Goal: Task Accomplishment & Management: Use online tool/utility

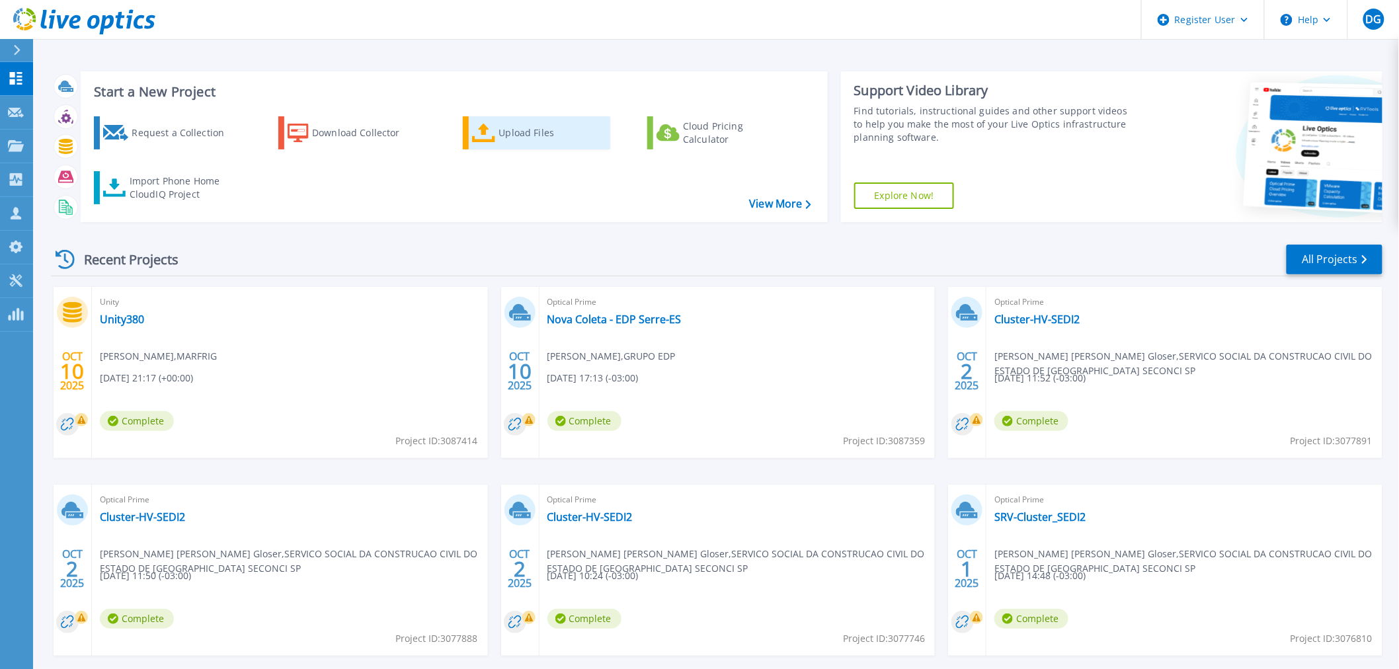
click at [544, 144] on div "Upload Files" at bounding box center [552, 133] width 106 height 26
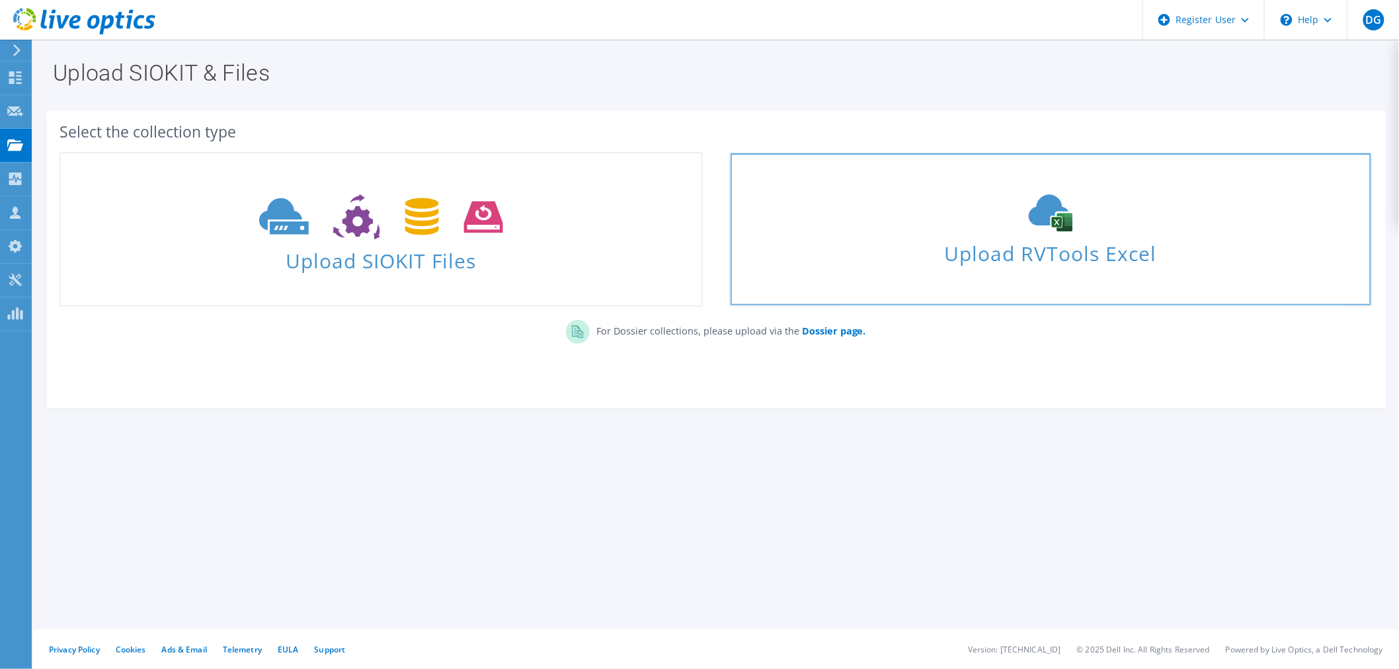
click at [1030, 216] on use at bounding box center [1051, 213] width 44 height 37
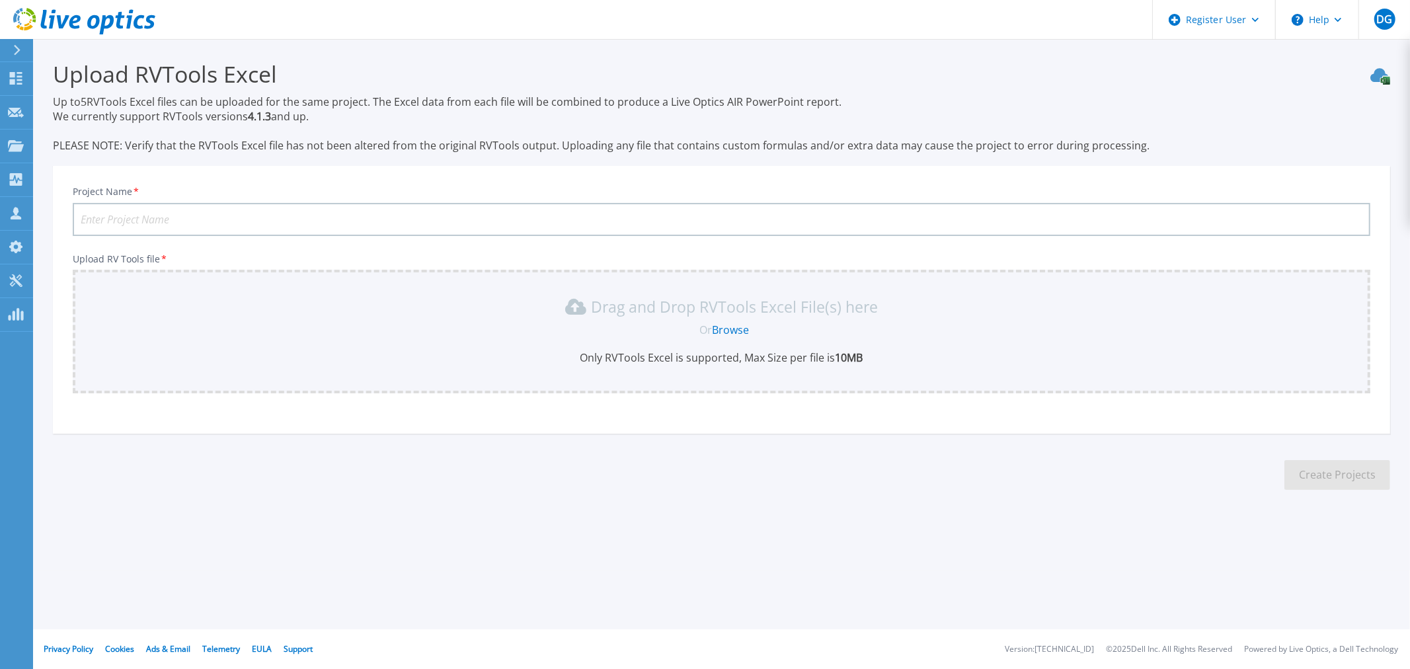
click at [274, 220] on input "Project Name *" at bounding box center [722, 219] width 1298 height 33
click at [298, 504] on section "Upload RVTools Excel Up to 5 RVTools Excel files can be uploaded for the same p…" at bounding box center [721, 279] width 1377 height 481
click at [735, 332] on link "Browse" at bounding box center [730, 330] width 37 height 15
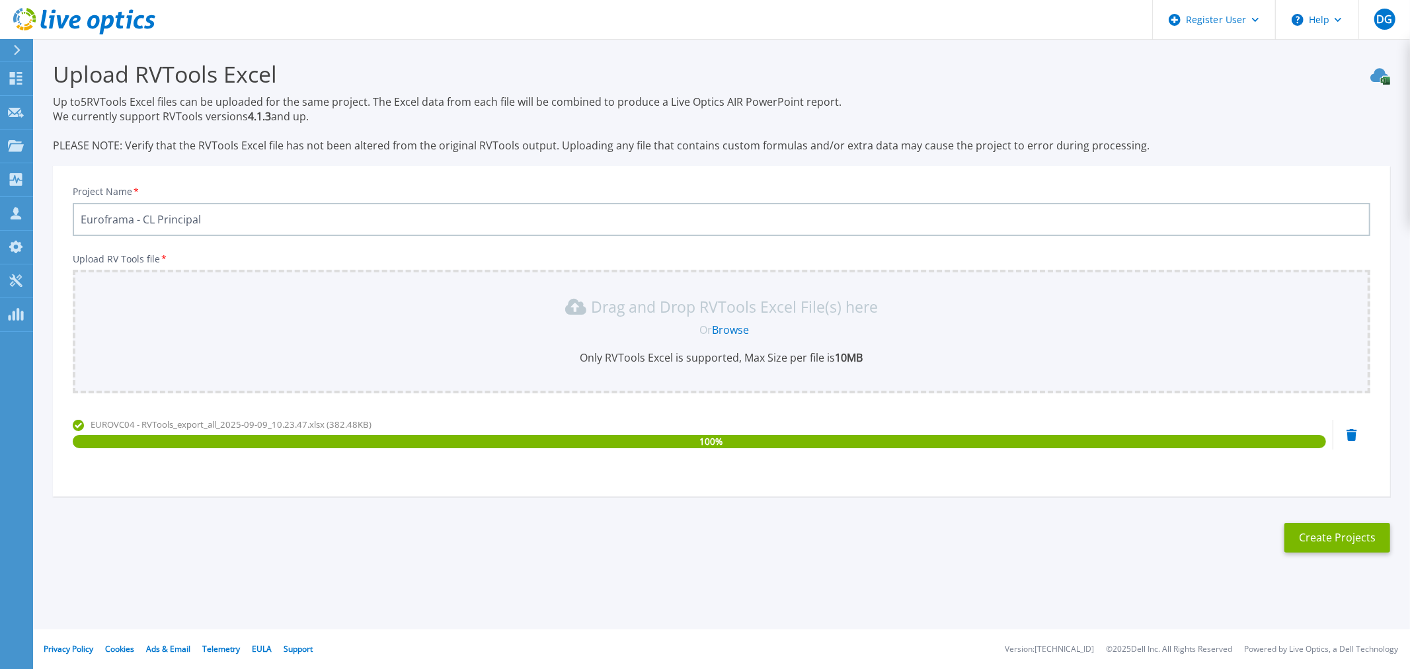
click at [233, 218] on input "Euroframa - CL Principal" at bounding box center [722, 219] width 1298 height 33
type input "Euroframa - Itapevi"
click at [733, 325] on link "Browse" at bounding box center [730, 330] width 37 height 15
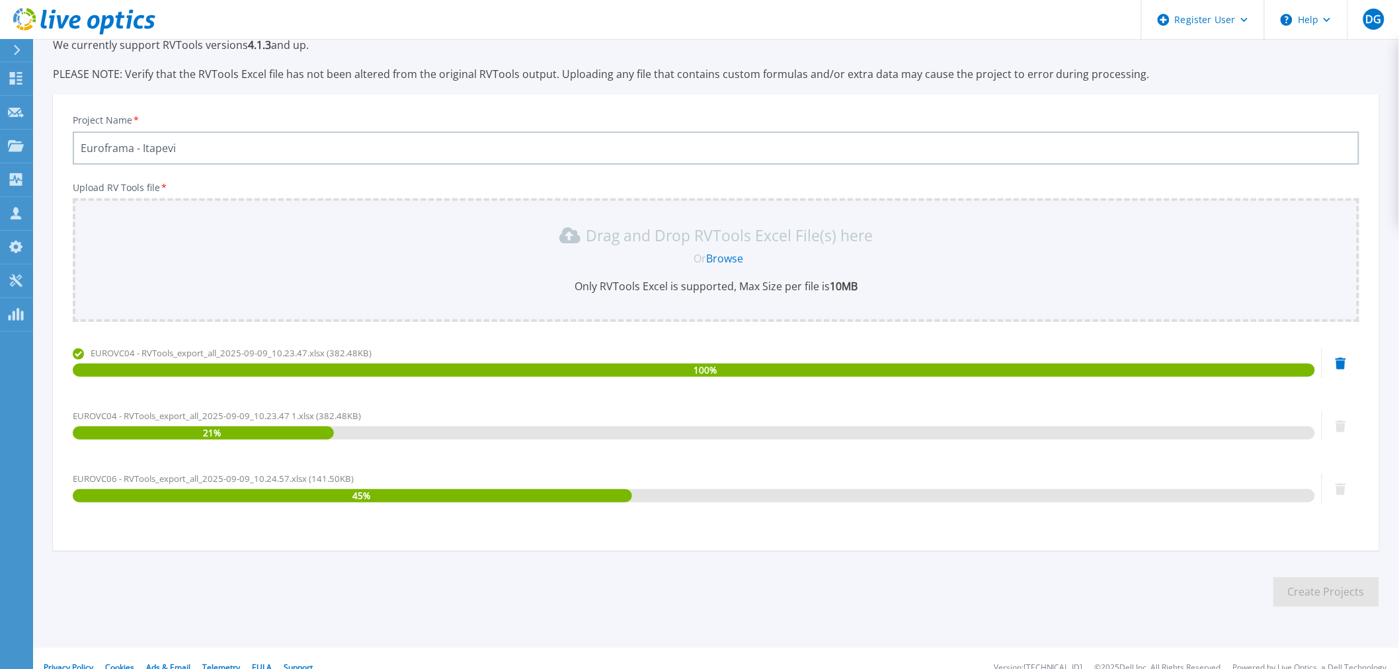
scroll to position [87, 0]
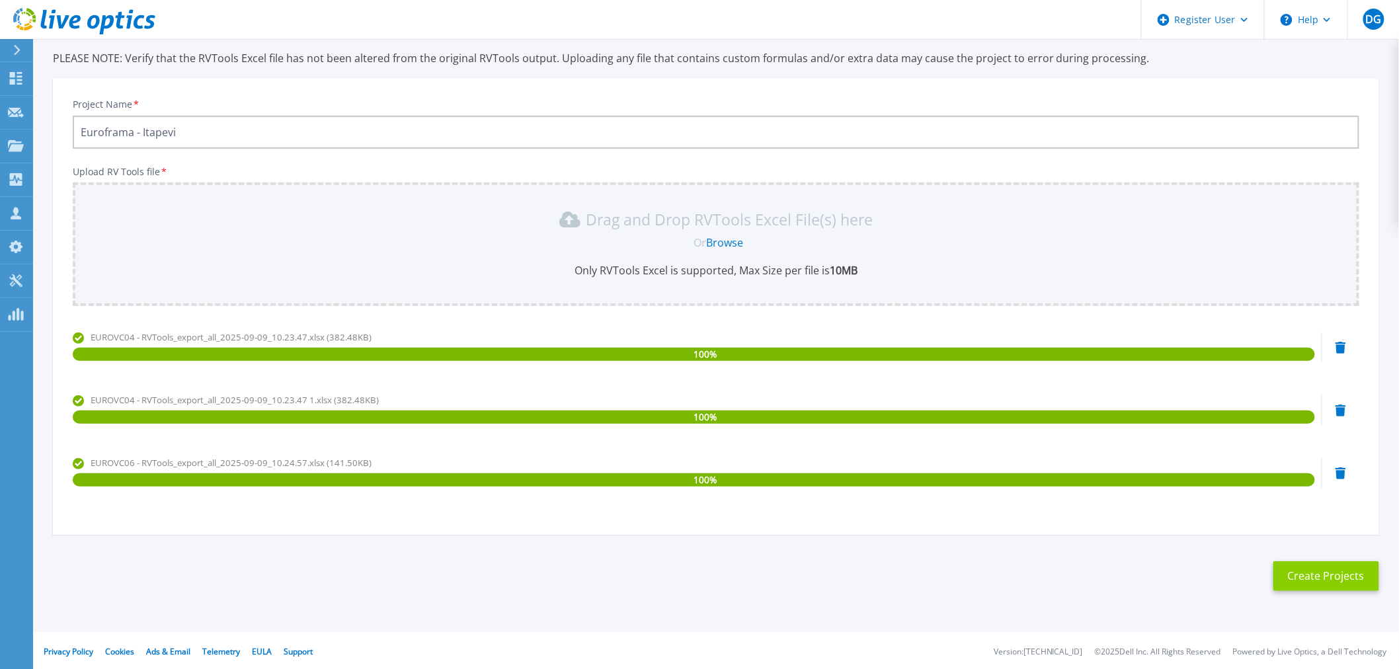
click at [1320, 577] on button "Create Projects" at bounding box center [1326, 576] width 106 height 30
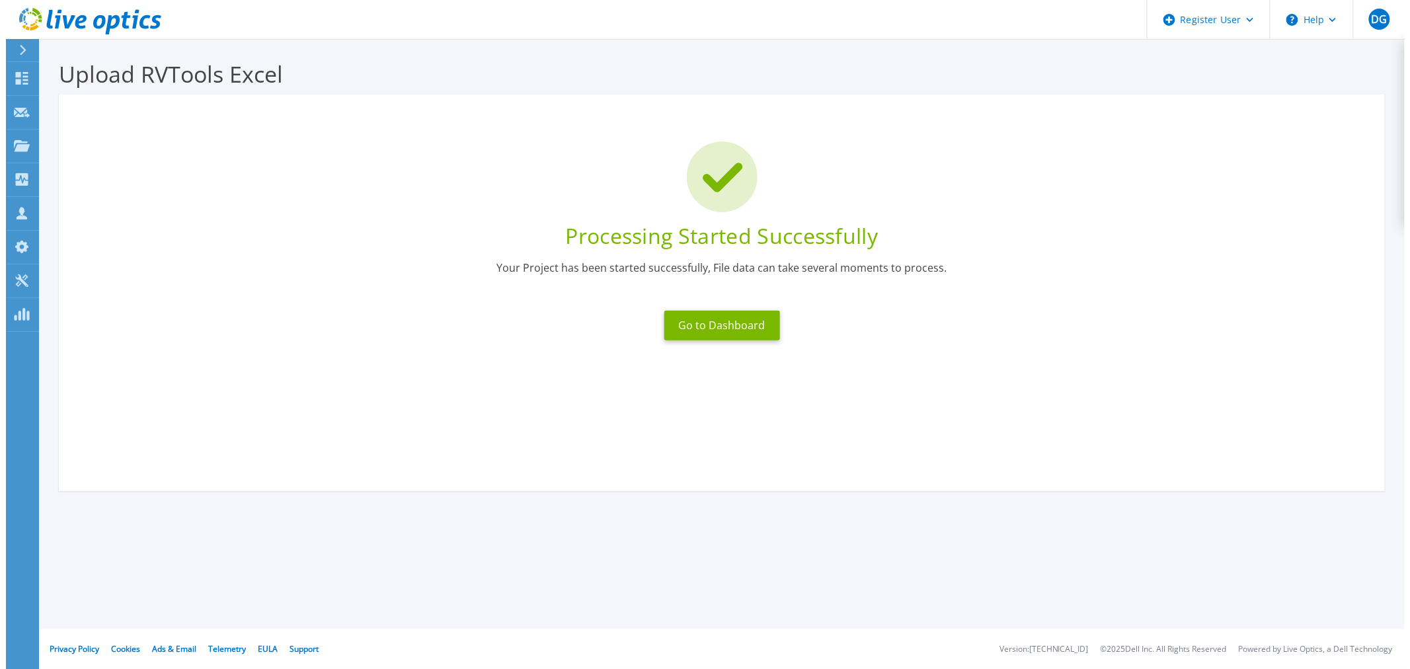
scroll to position [0, 0]
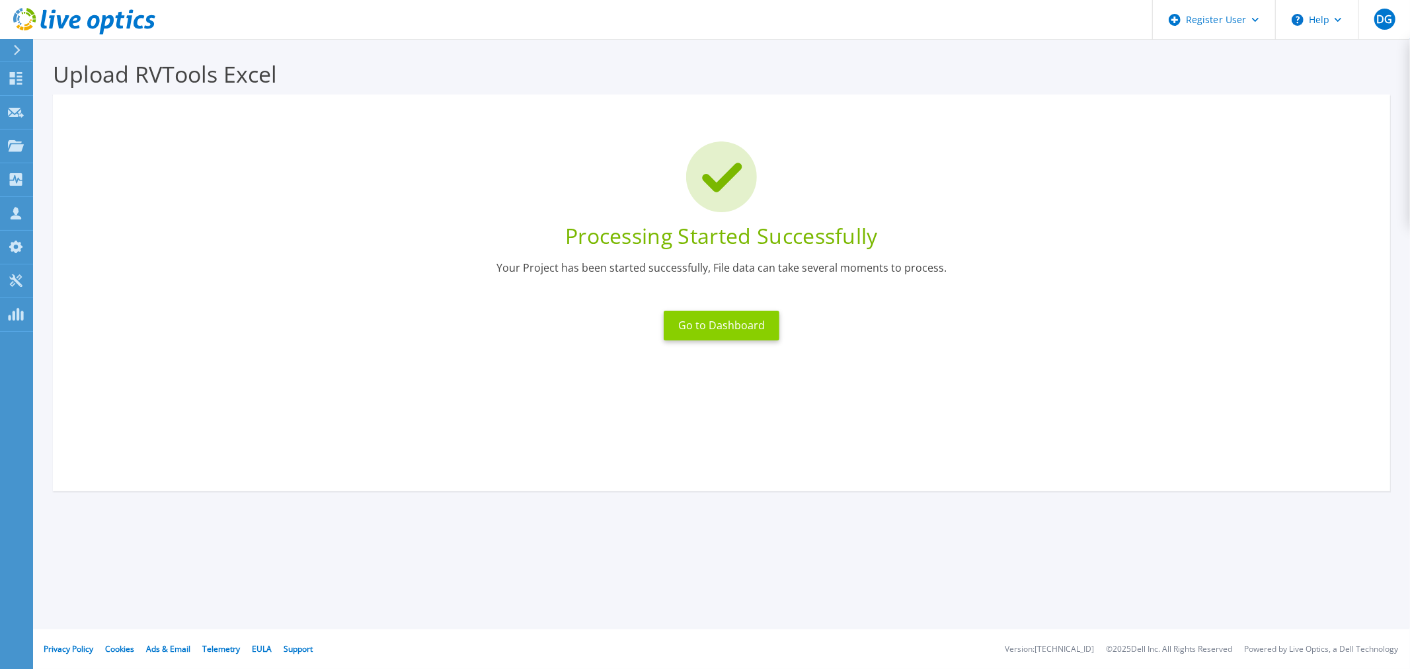
click at [724, 327] on button "Go to Dashboard" at bounding box center [722, 326] width 116 height 30
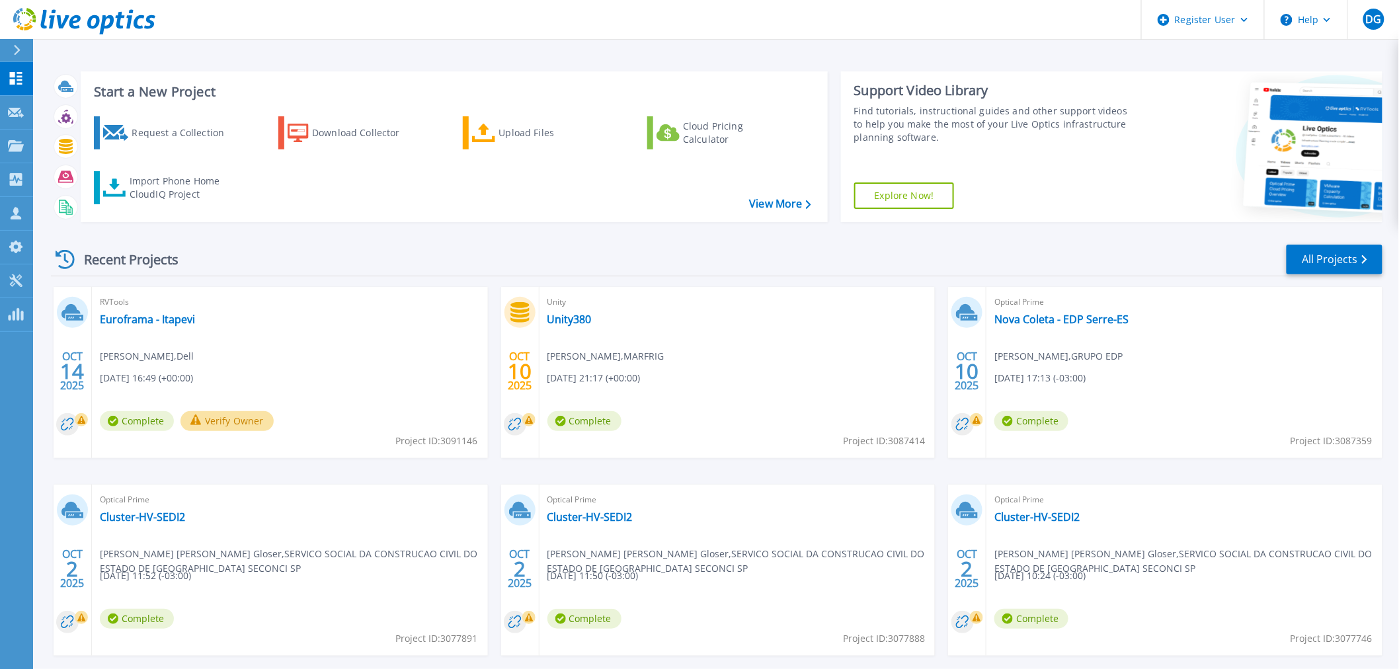
click at [241, 419] on button "Verify Owner" at bounding box center [227, 421] width 93 height 20
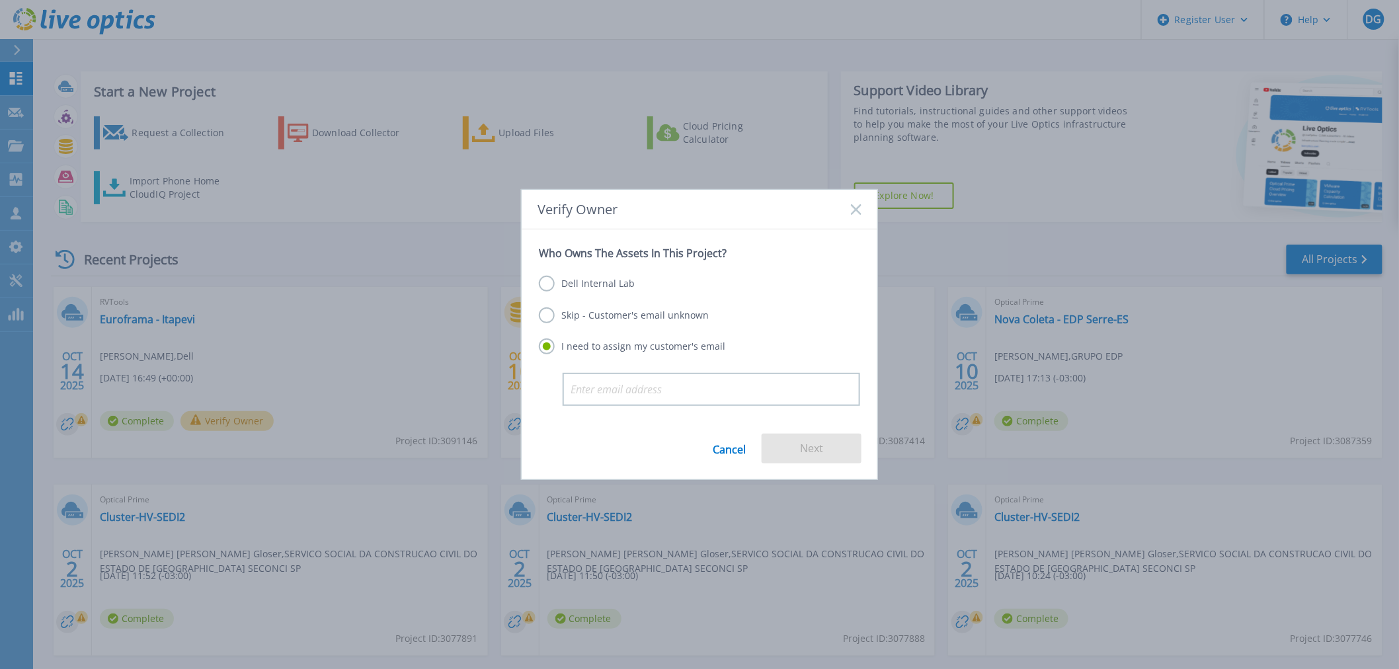
click at [622, 319] on label "Skip - Customer's email unknown" at bounding box center [624, 315] width 170 height 16
click at [0, 0] on input "Skip - Customer's email unknown" at bounding box center [0, 0] width 0 height 0
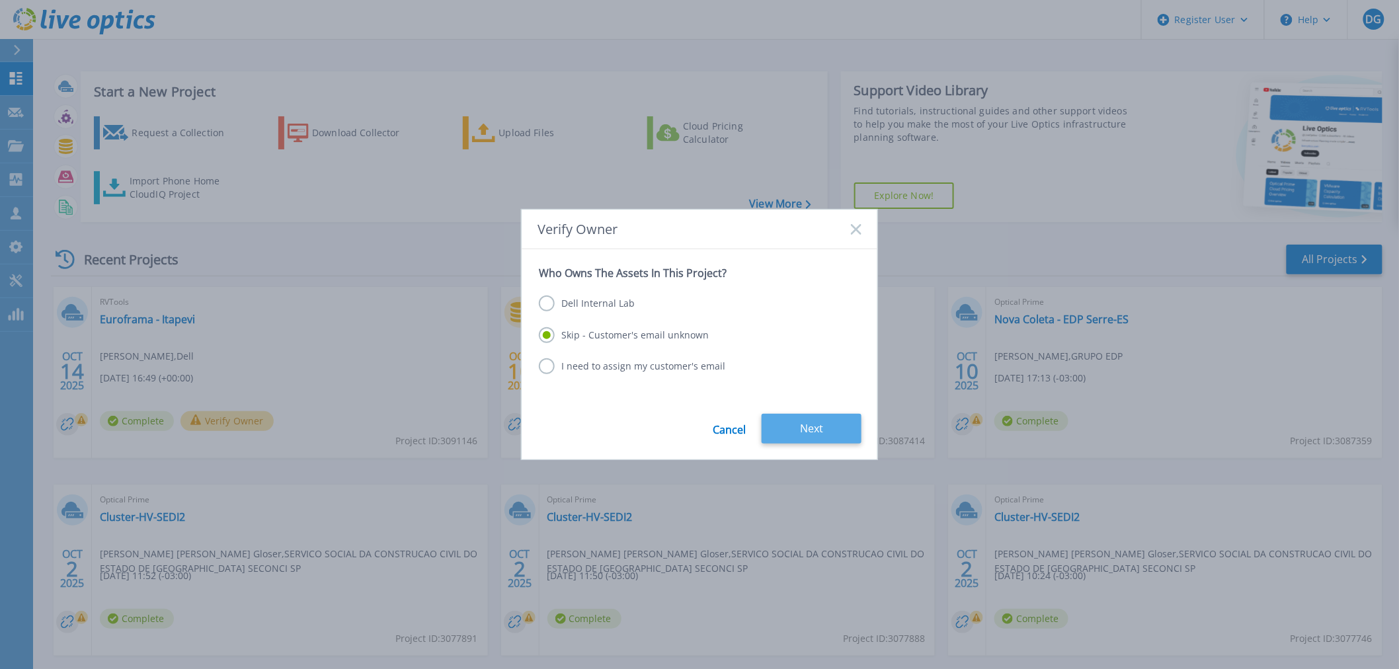
click at [828, 430] on button "Next" at bounding box center [812, 429] width 100 height 30
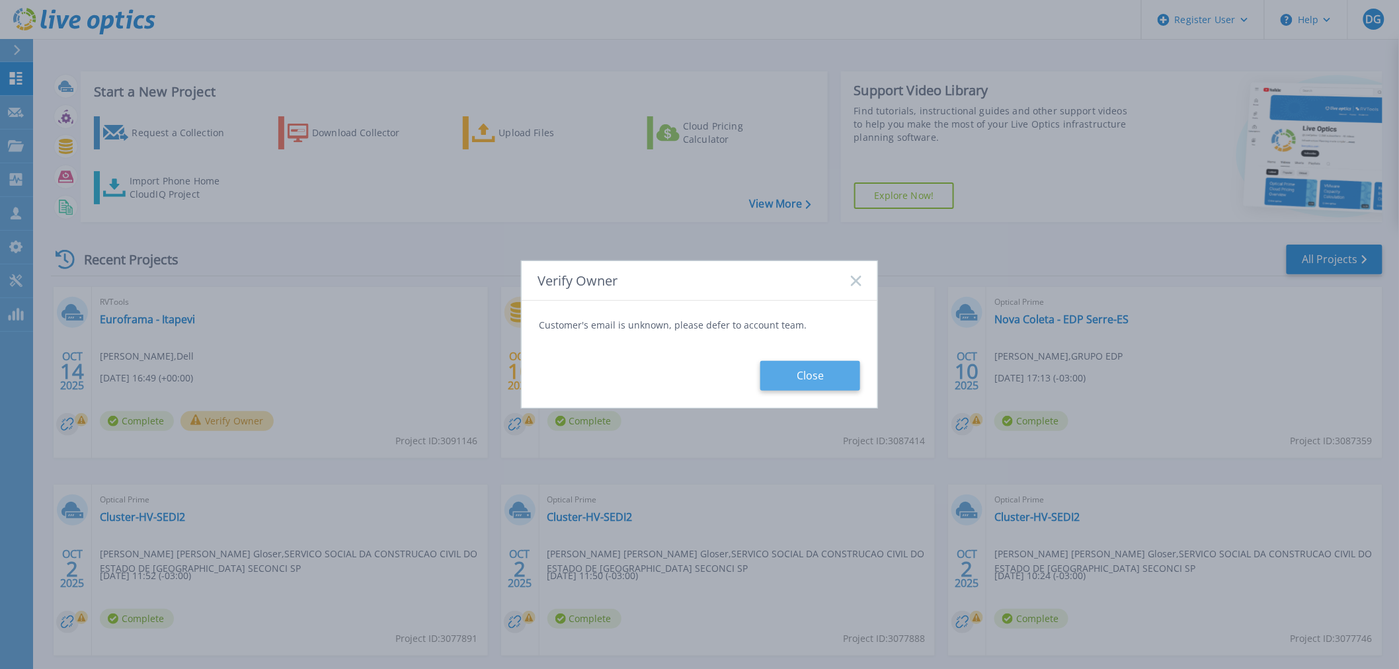
click at [827, 373] on button "Close" at bounding box center [810, 376] width 100 height 30
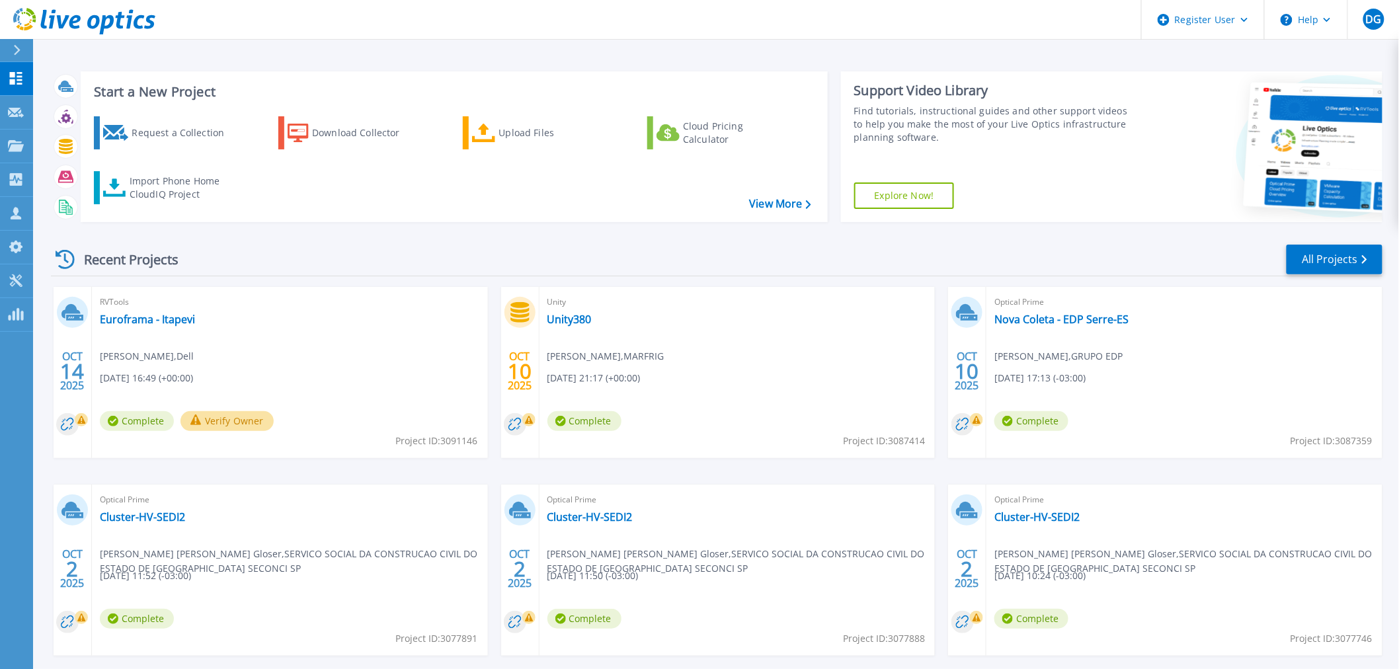
click at [190, 343] on div "RVTools Euroframa - Itapevi Diego Gorgen , Dell 10/14/2025, 16:49 (+00:00) Comp…" at bounding box center [290, 372] width 396 height 171
click at [168, 320] on link "Euroframa - Itapevi" at bounding box center [147, 319] width 95 height 13
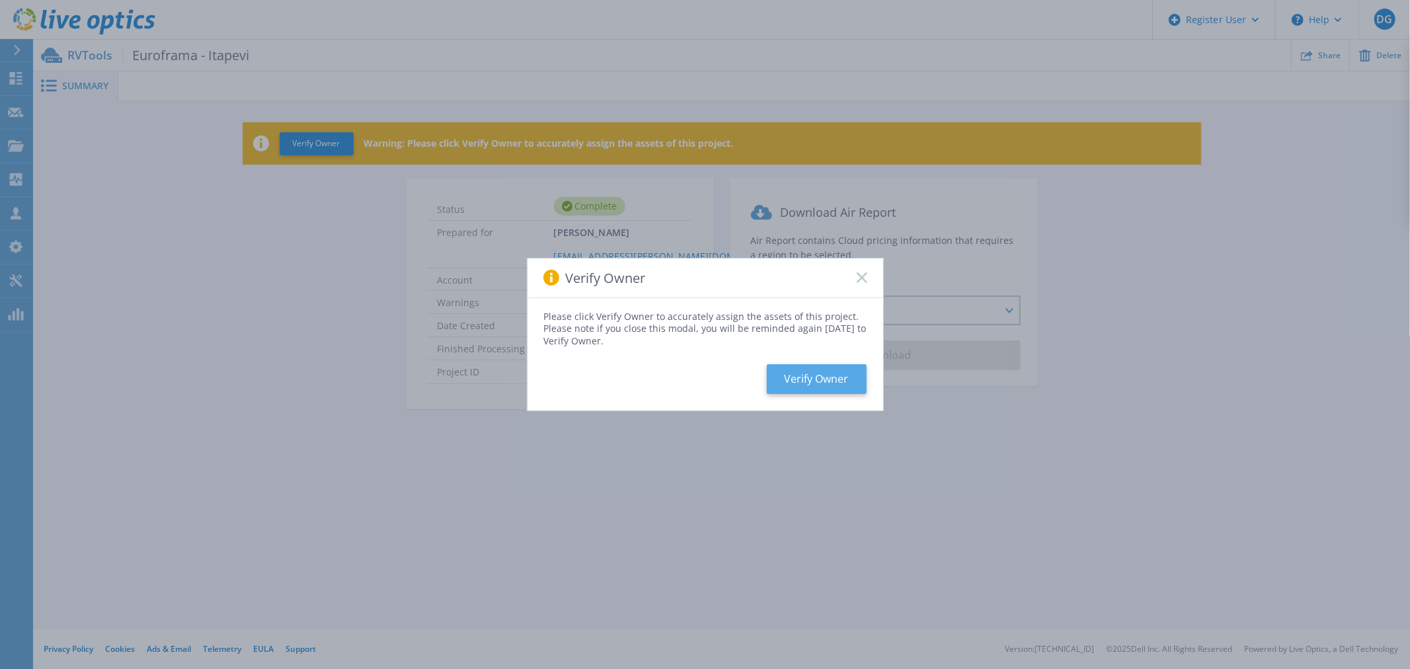
click at [809, 381] on button "Verify Owner" at bounding box center [817, 379] width 100 height 30
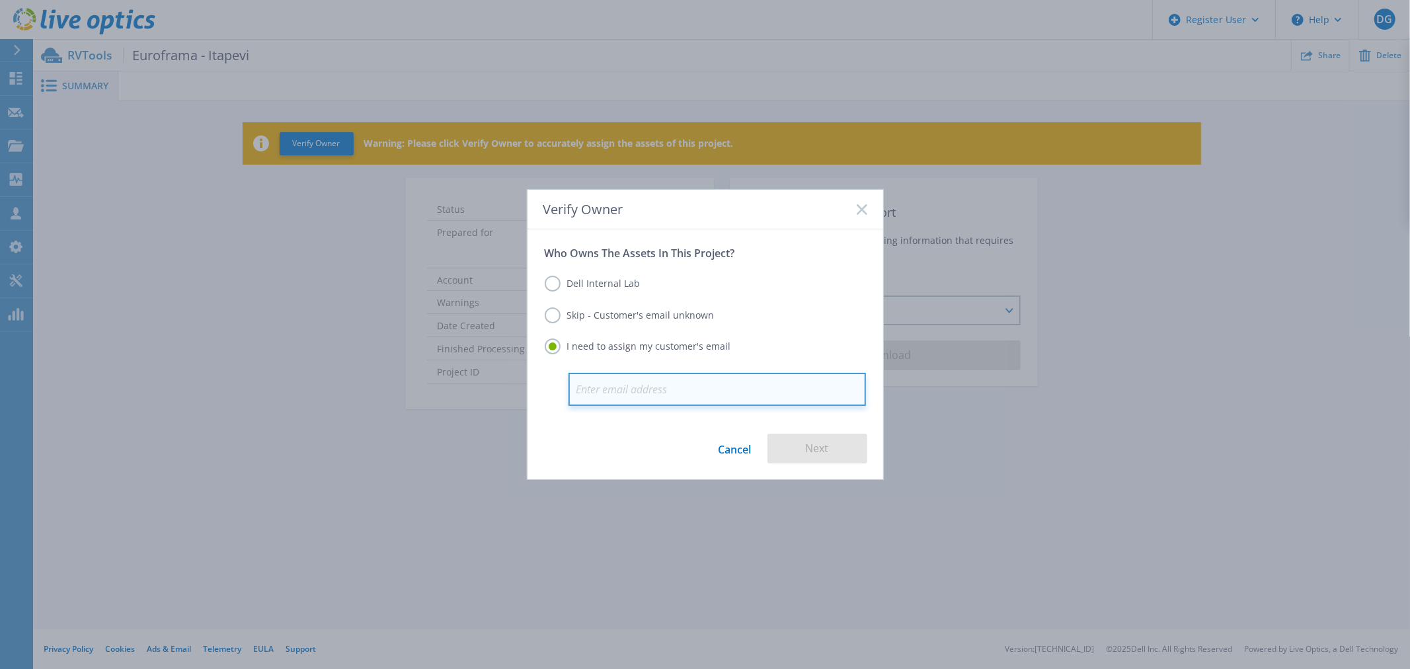
click at [708, 391] on input "email" at bounding box center [718, 389] width 298 height 33
click at [659, 378] on input "email" at bounding box center [718, 389] width 298 height 33
paste input "[PERSON_NAME][EMAIL_ADDRESS][DOMAIN_NAME]"
type input "[PERSON_NAME][EMAIL_ADDRESS][DOMAIN_NAME]"
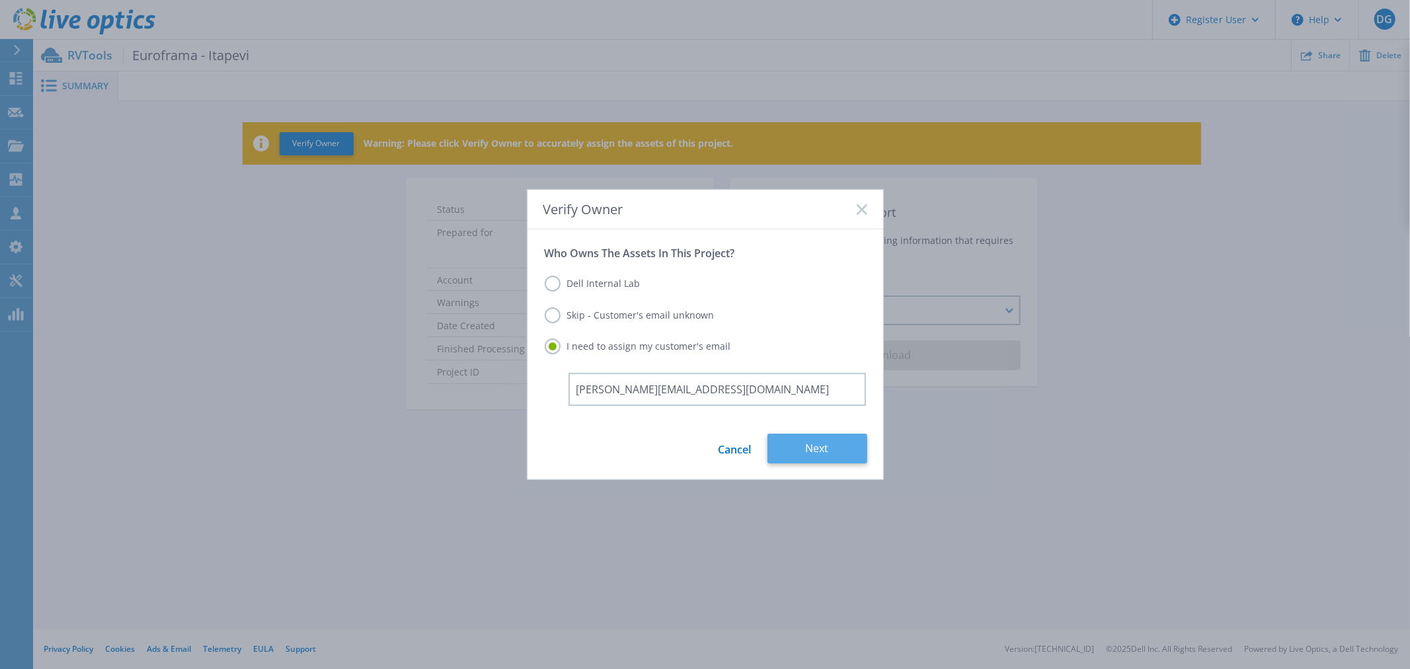
click at [819, 456] on button "Next" at bounding box center [818, 449] width 100 height 30
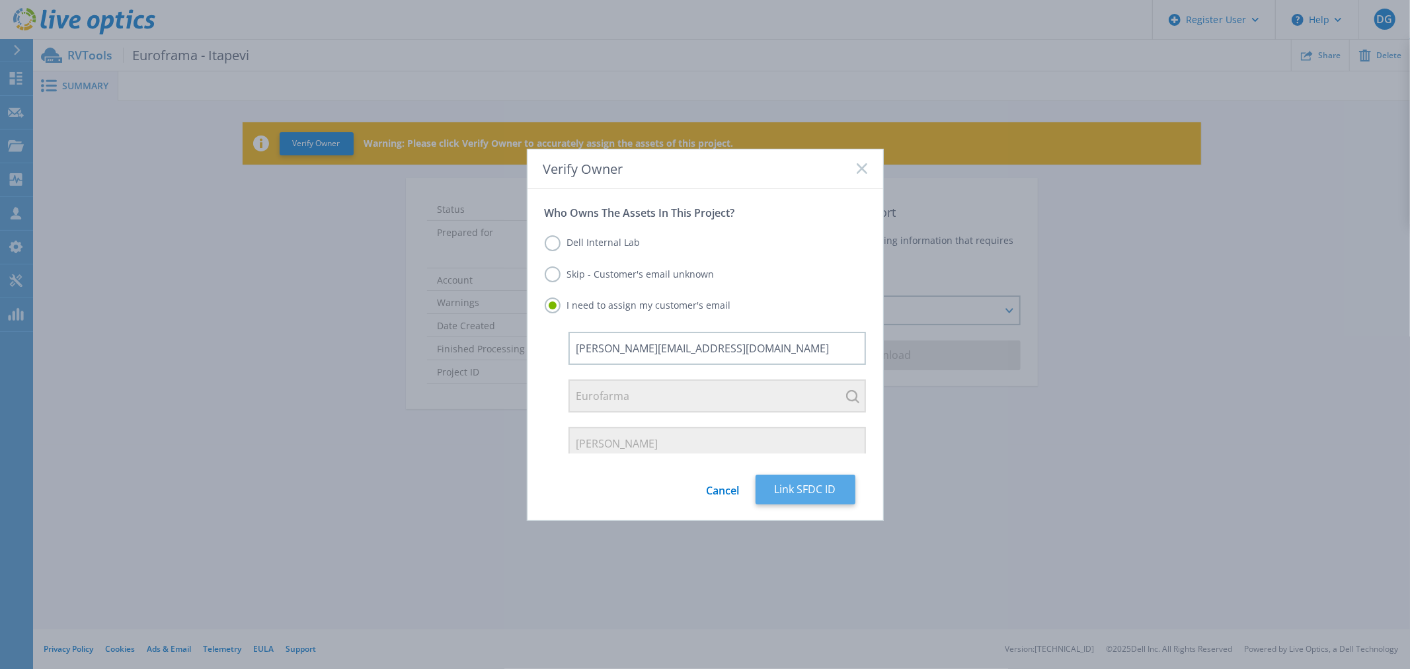
click at [798, 483] on button "Link SFDC ID" at bounding box center [806, 490] width 100 height 30
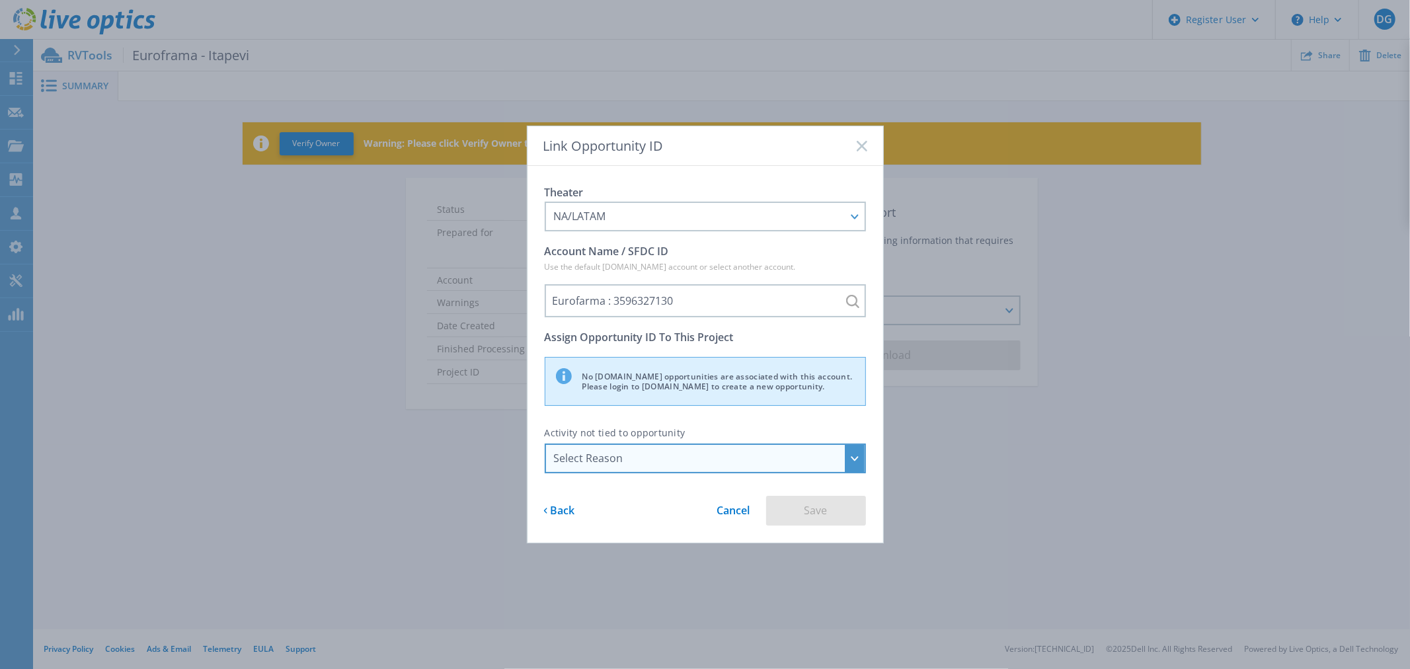
click at [856, 454] on div "Select Reason" at bounding box center [705, 459] width 321 height 30
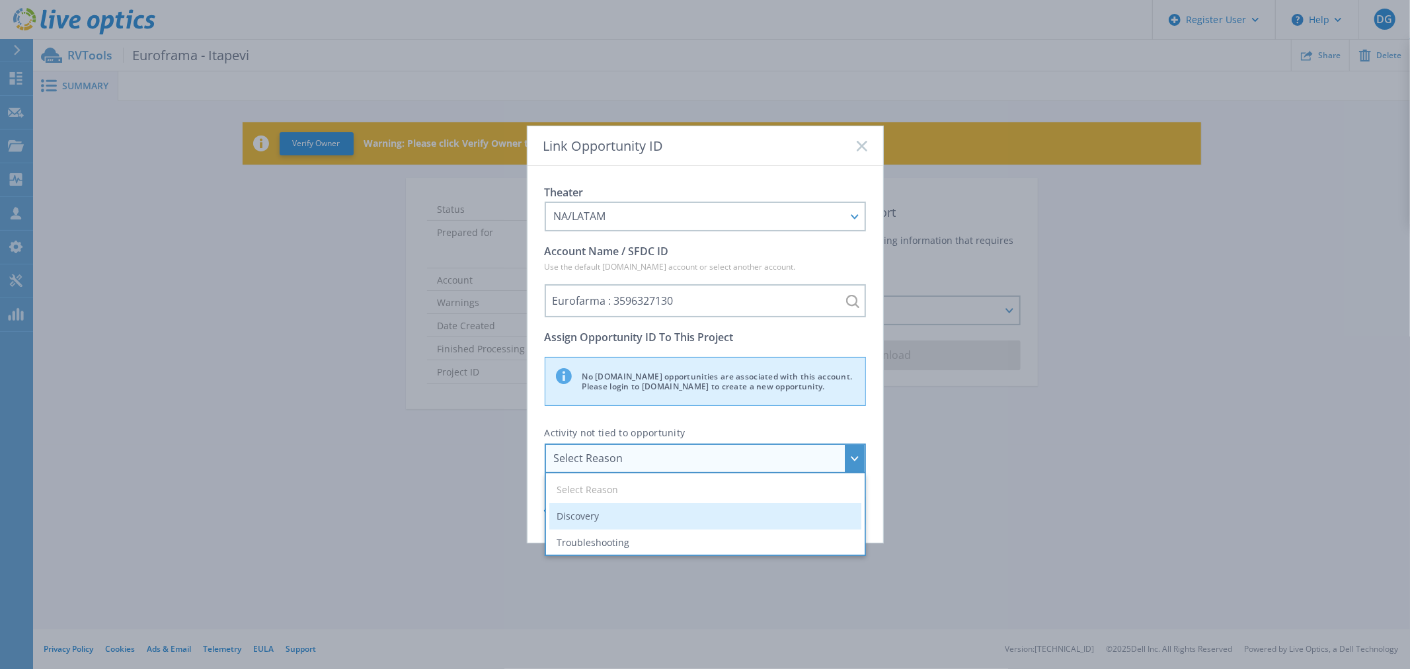
click at [706, 512] on li "Discovery" at bounding box center [705, 516] width 312 height 26
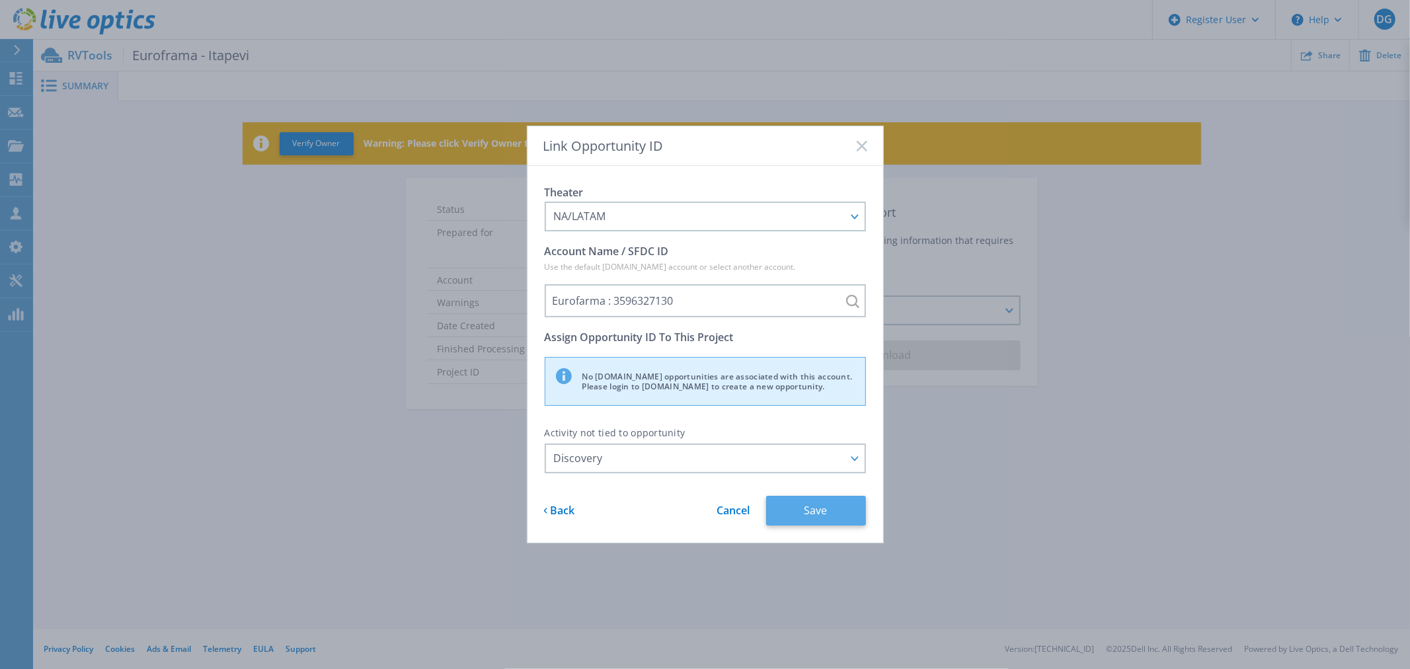
click at [842, 512] on button "Save" at bounding box center [816, 511] width 100 height 30
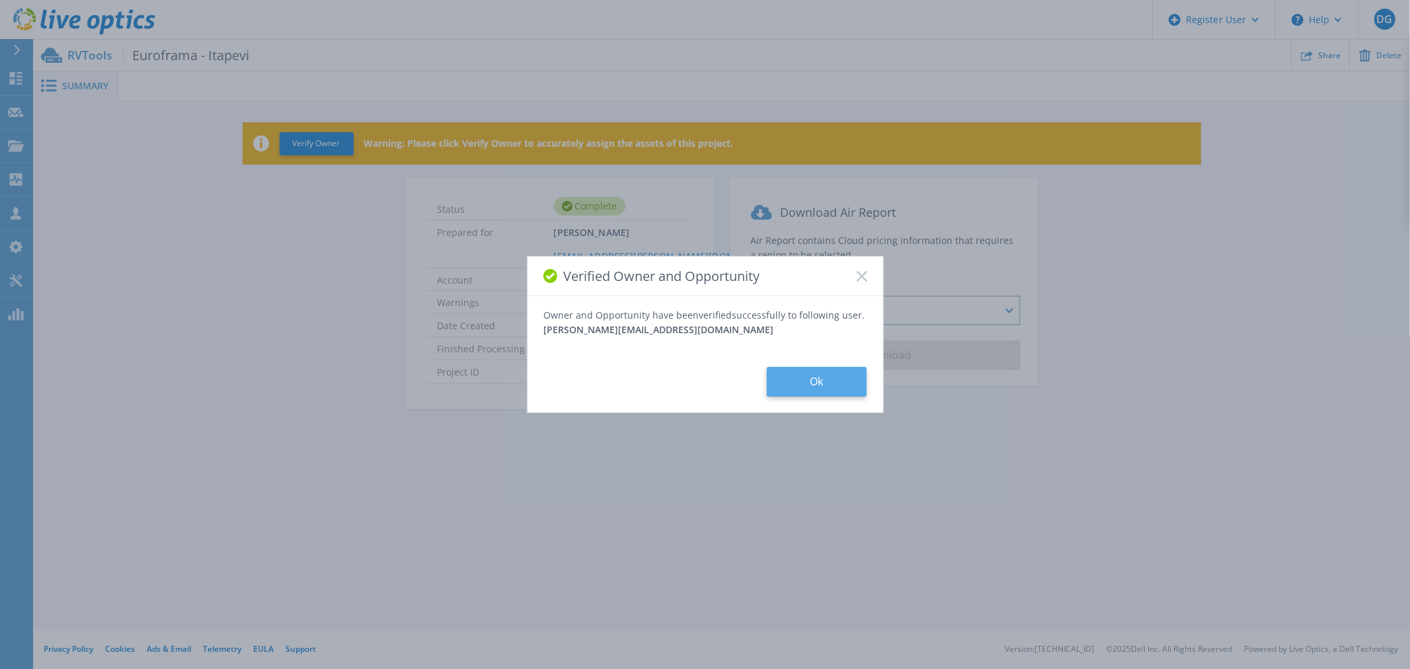
click at [823, 381] on button "Ok" at bounding box center [817, 382] width 100 height 30
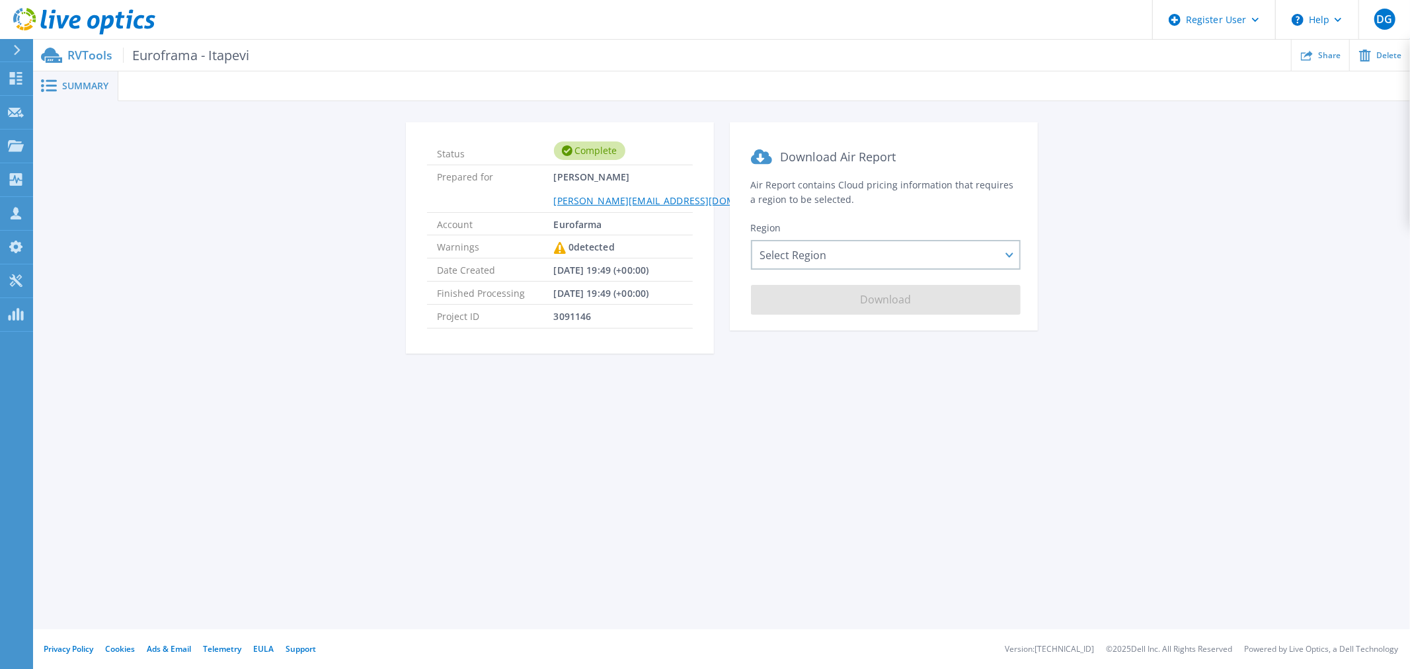
click at [952, 460] on div "Summary Status Complete Prepared for [PERSON_NAME] [EMAIL_ADDRESS][DOMAIN_NAME]…" at bounding box center [721, 314] width 1377 height 629
click at [1008, 253] on div "Select Region [GEOGRAPHIC_DATA] ([GEOGRAPHIC_DATA]) [GEOGRAPHIC_DATA] ([GEOGRAP…" at bounding box center [886, 255] width 270 height 30
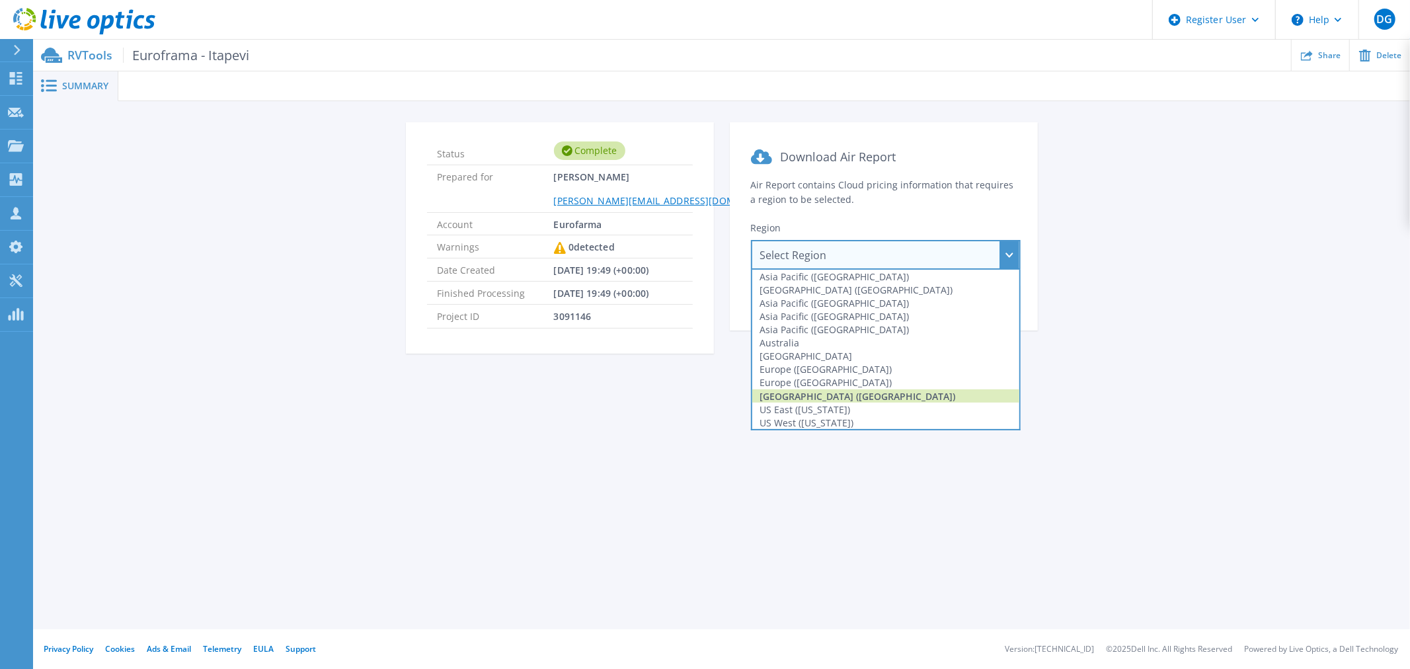
click at [835, 395] on div "[GEOGRAPHIC_DATA] ([GEOGRAPHIC_DATA])" at bounding box center [885, 395] width 267 height 13
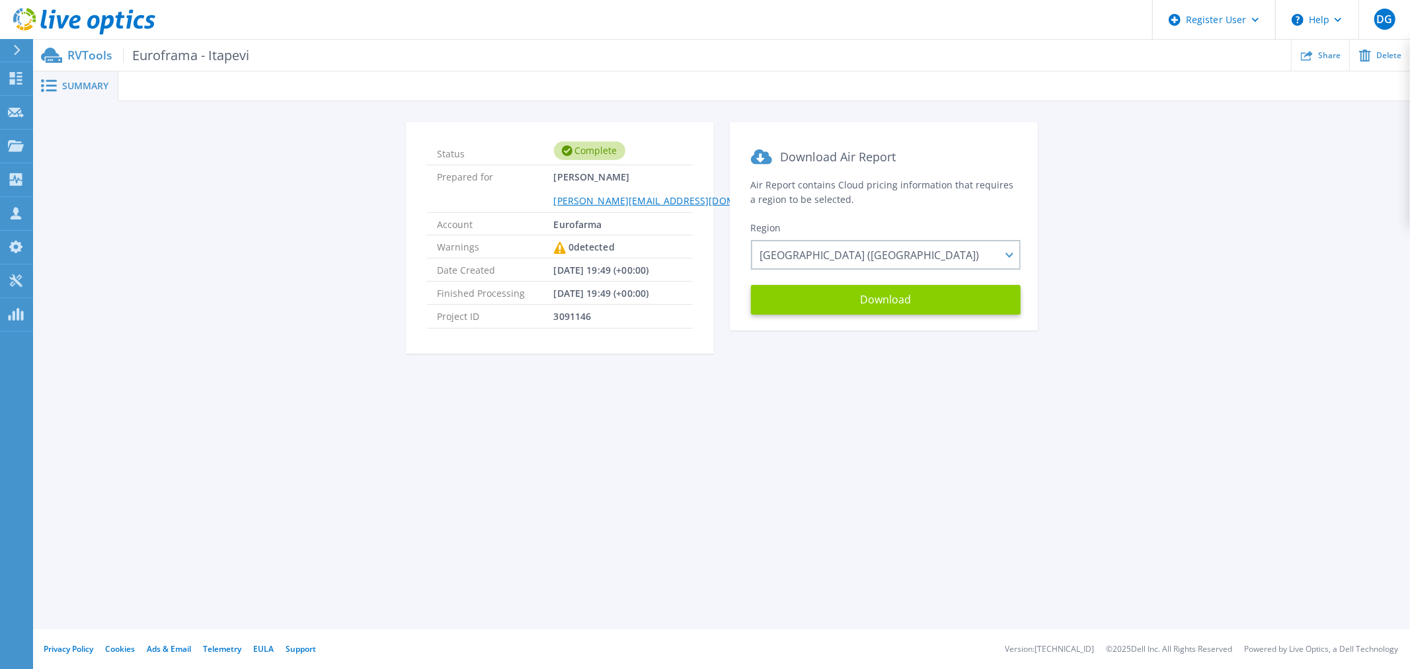
click at [883, 293] on button "Download" at bounding box center [886, 300] width 270 height 30
click at [437, 367] on div "Status Complete Prepared for Alexandre Meneghetti alexandre.meneghetti@eurofarm…" at bounding box center [560, 245] width 308 height 247
click at [87, 20] on icon at bounding box center [84, 21] width 142 height 27
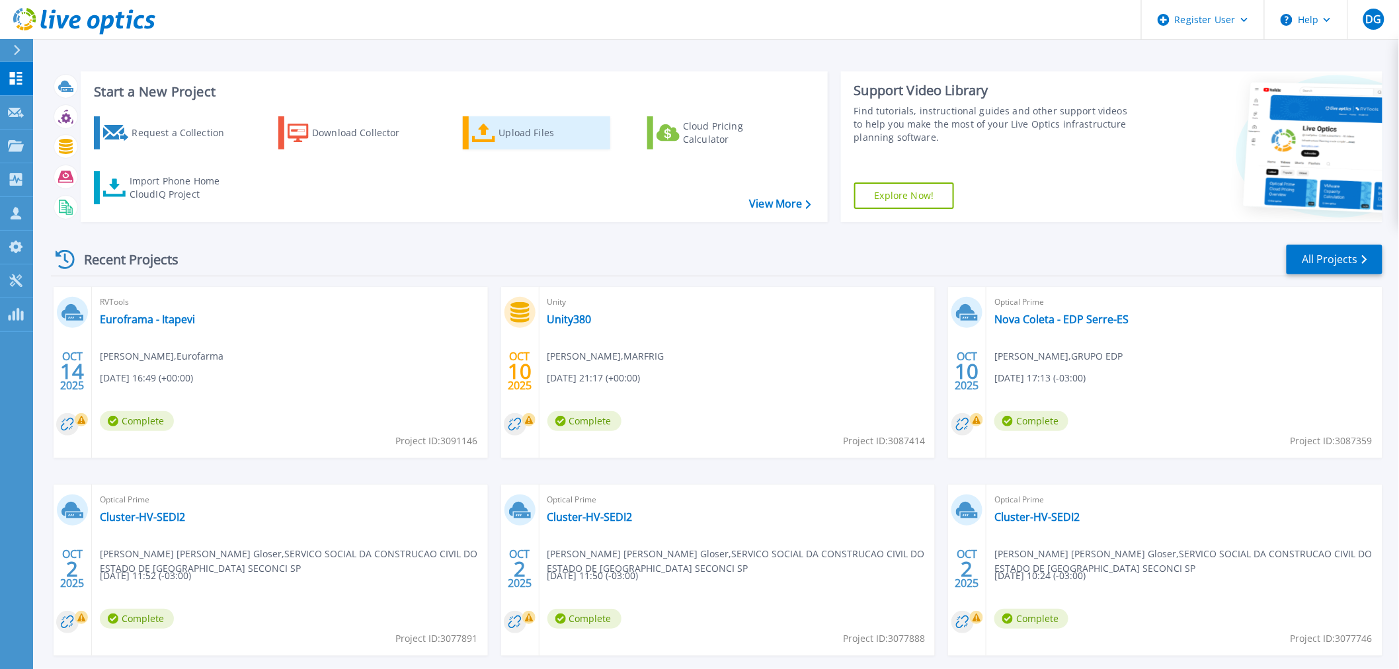
click at [526, 134] on div "Upload Files" at bounding box center [552, 133] width 106 height 26
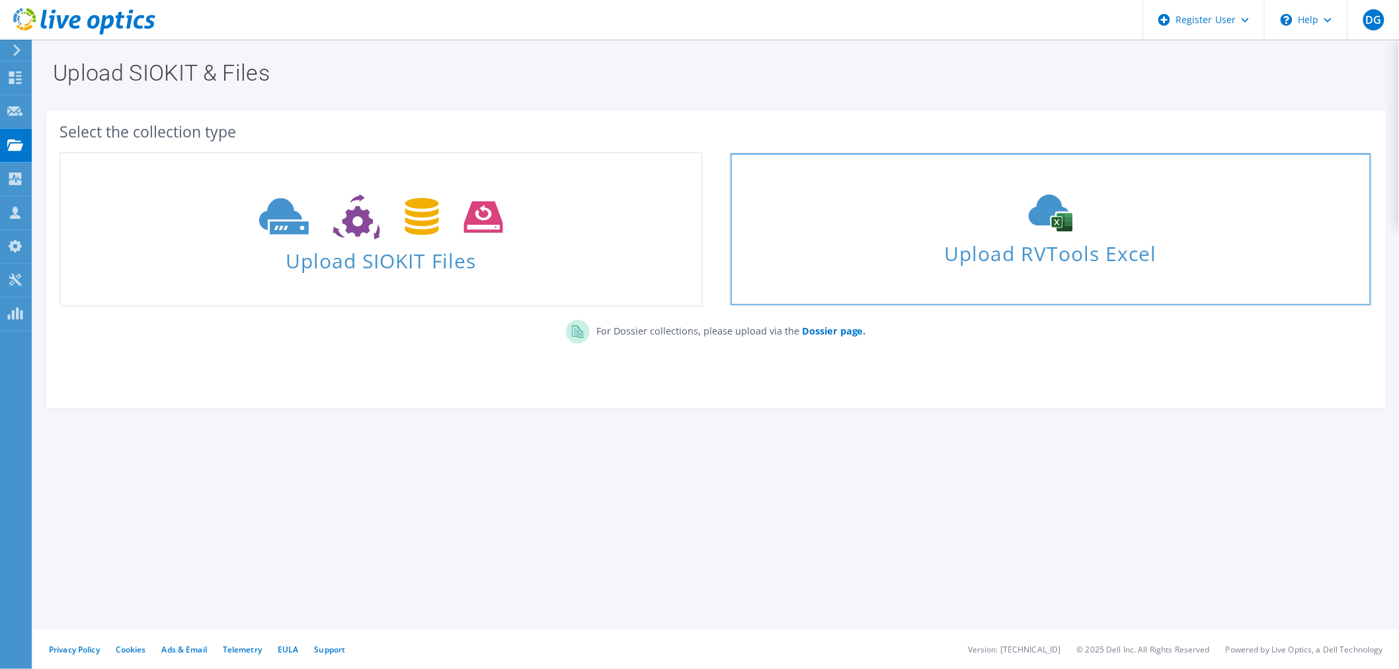
click at [1074, 225] on icon at bounding box center [1050, 212] width 198 height 37
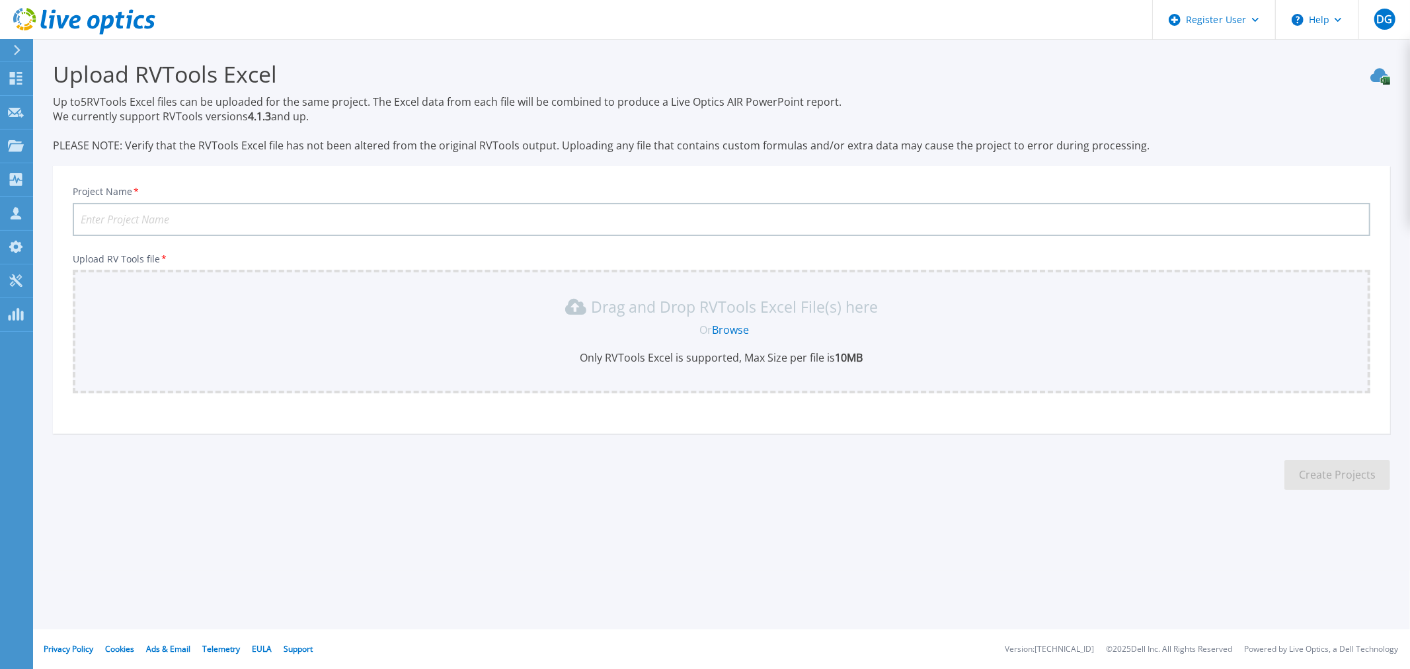
click at [735, 323] on link "Browse" at bounding box center [730, 330] width 37 height 15
click at [110, 21] on icon at bounding box center [106, 24] width 15 height 19
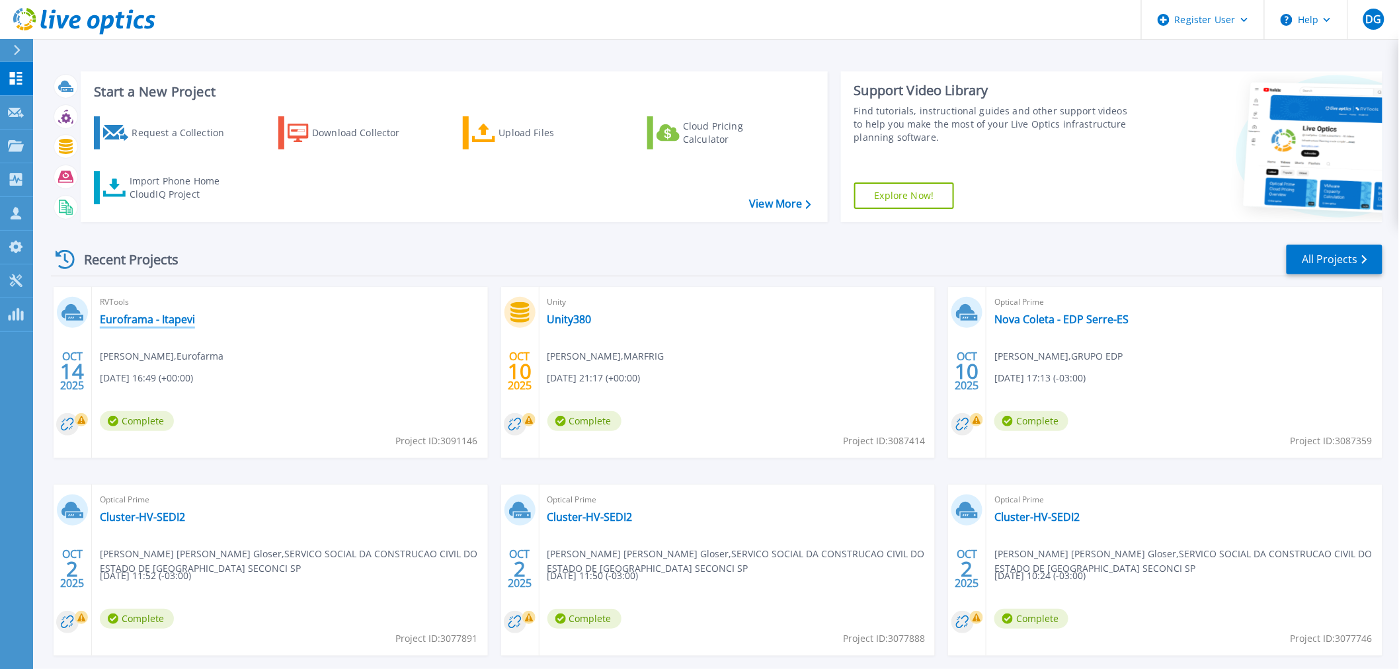
click at [167, 315] on link "Euroframa - Itapevi" at bounding box center [147, 319] width 95 height 13
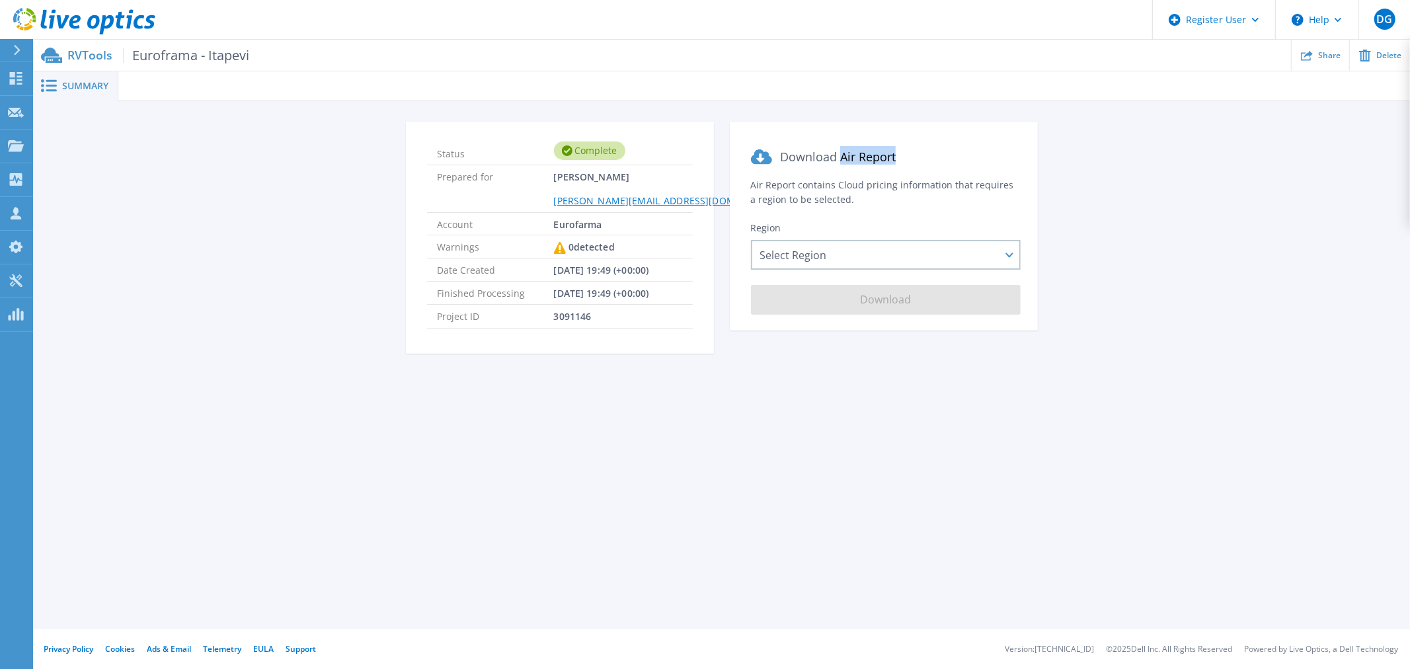
drag, startPoint x: 841, startPoint y: 153, endPoint x: 902, endPoint y: 154, distance: 60.8
click at [902, 154] on h2 "Download Air Report" at bounding box center [884, 155] width 266 height 19
click at [1157, 200] on div "Status Complete Prepared for [PERSON_NAME] [EMAIL_ADDRESS][DOMAIN_NAME] Account…" at bounding box center [722, 245] width 1338 height 247
click at [193, 210] on div "Status Complete Prepared for [PERSON_NAME] [EMAIL_ADDRESS][DOMAIN_NAME] Account…" at bounding box center [722, 245] width 1338 height 247
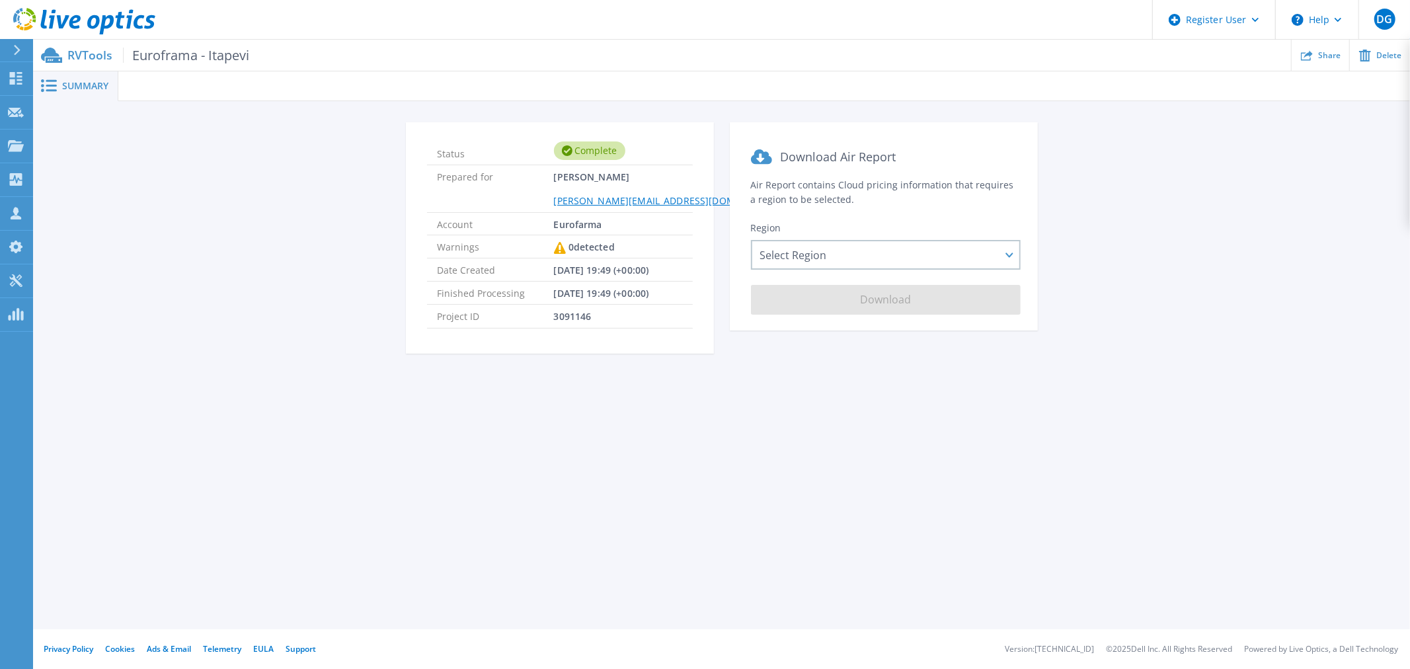
click at [193, 210] on div "Status Complete Prepared for [PERSON_NAME] [EMAIL_ADDRESS][DOMAIN_NAME] Account…" at bounding box center [722, 245] width 1338 height 247
click at [688, 464] on div "Summary Status Complete Prepared for [PERSON_NAME] [EMAIL_ADDRESS][DOMAIN_NAME]…" at bounding box center [721, 314] width 1377 height 629
click at [732, 428] on div "Summary Status Complete Prepared for [PERSON_NAME] [EMAIL_ADDRESS][DOMAIN_NAME]…" at bounding box center [721, 314] width 1377 height 629
click at [750, 423] on div "Summary Status Complete Prepared for [PERSON_NAME] [EMAIL_ADDRESS][DOMAIN_NAME]…" at bounding box center [721, 314] width 1377 height 629
click at [875, 489] on div "Summary Status Complete Prepared for [PERSON_NAME] [EMAIL_ADDRESS][DOMAIN_NAME]…" at bounding box center [721, 314] width 1377 height 629
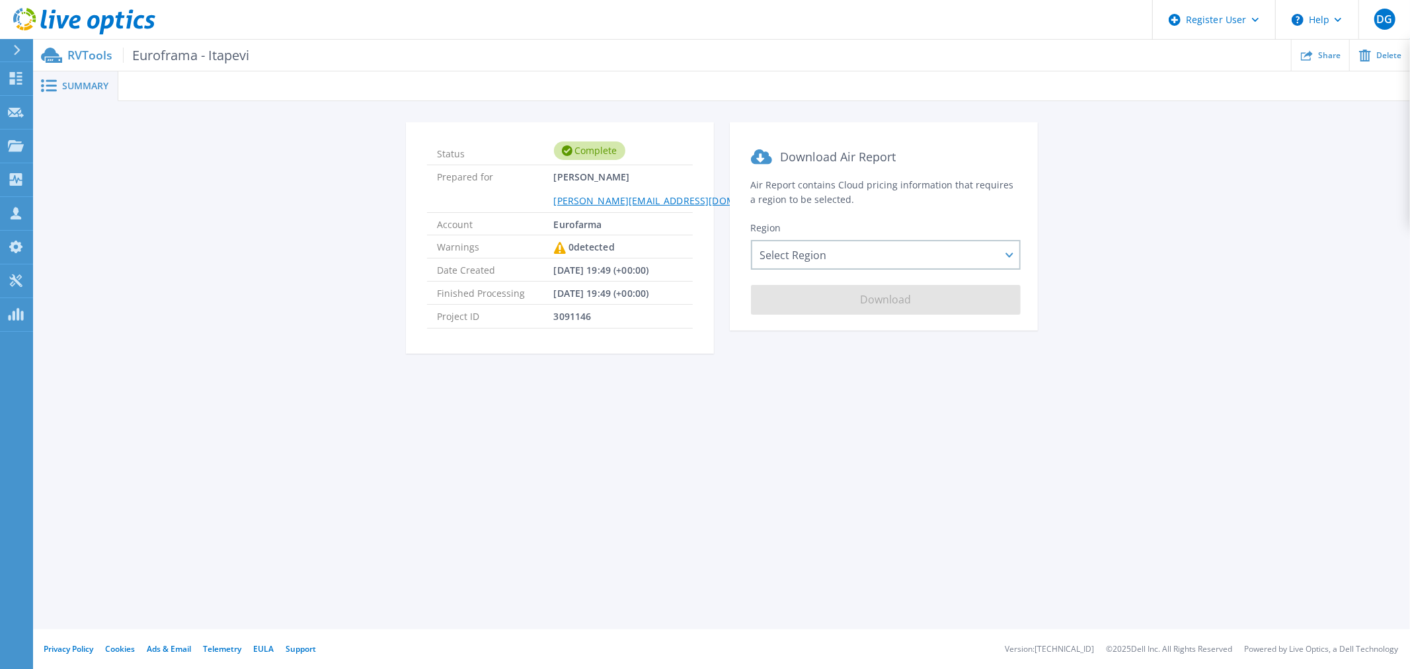
click at [1162, 266] on div "Status Complete Prepared for [PERSON_NAME] [EMAIL_ADDRESS][DOMAIN_NAME] Account…" at bounding box center [722, 245] width 1338 height 247
drag, startPoint x: 479, startPoint y: 491, endPoint x: 485, endPoint y: 405, distance: 86.2
click at [485, 428] on div "Summary Status Complete Prepared for [PERSON_NAME] [EMAIL_ADDRESS][DOMAIN_NAME]…" at bounding box center [721, 314] width 1377 height 629
